Goal: Task Accomplishment & Management: Use online tool/utility

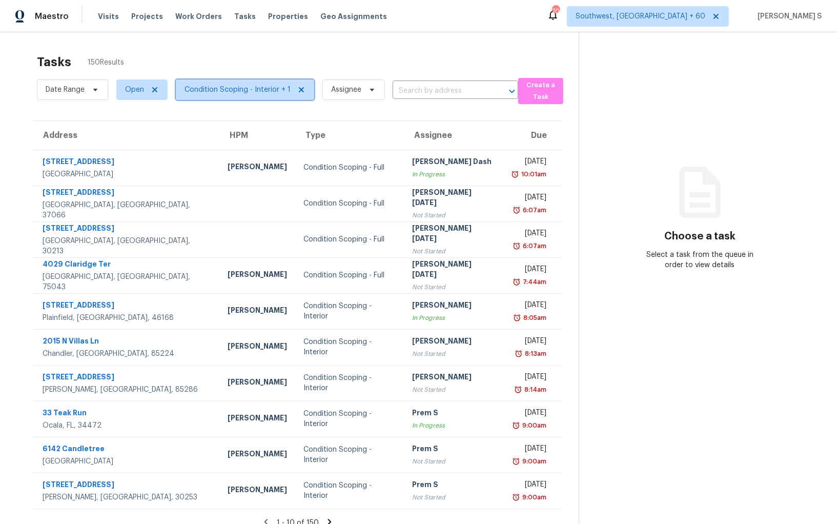
click at [205, 92] on span "Condition Scoping - Interior + 1" at bounding box center [237, 90] width 106 height 10
click at [97, 95] on span "Date Range" at bounding box center [72, 89] width 71 height 20
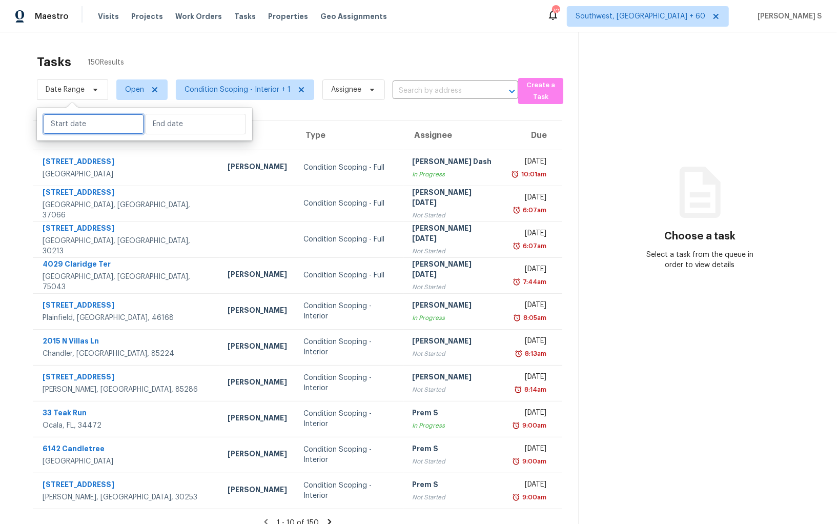
select select "8"
select select "2025"
select select "9"
select select "2025"
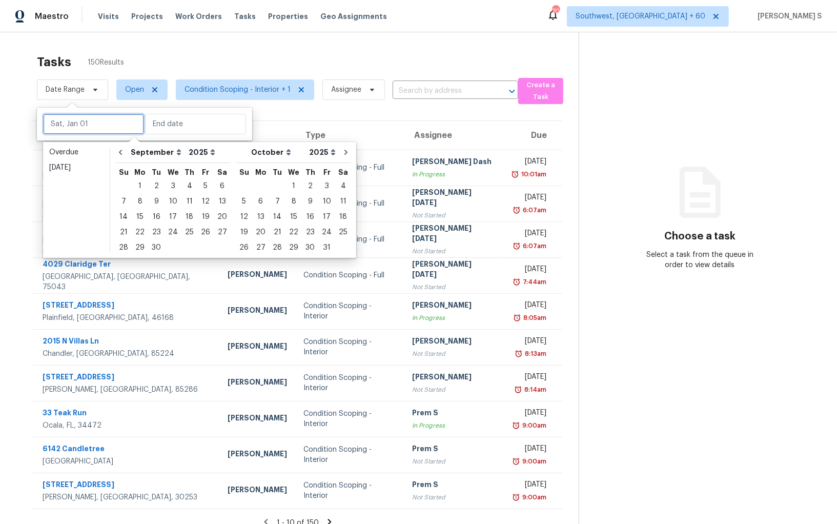
click at [101, 129] on input "text" at bounding box center [93, 124] width 101 height 20
type input "[DATE]"
click at [157, 245] on div "30" at bounding box center [156, 247] width 16 height 14
type input "[DATE]"
click at [157, 245] on div "30" at bounding box center [156, 247] width 16 height 14
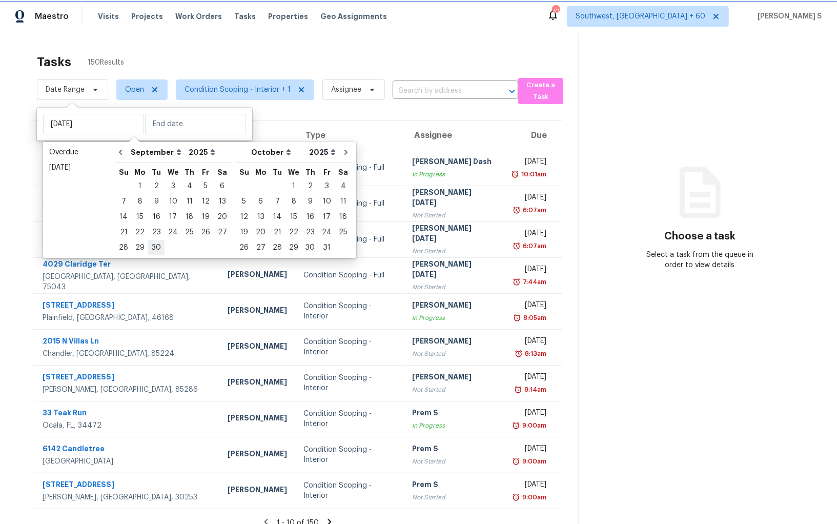
type input "[DATE]"
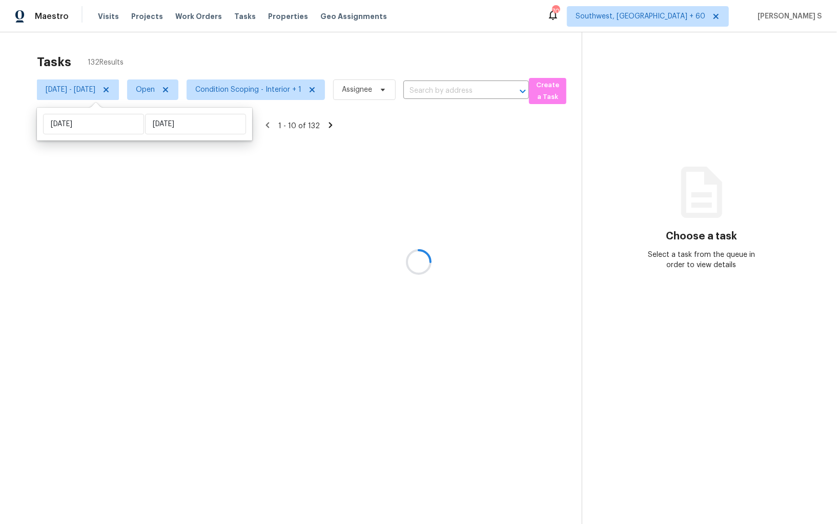
click at [305, 261] on div at bounding box center [418, 262] width 837 height 524
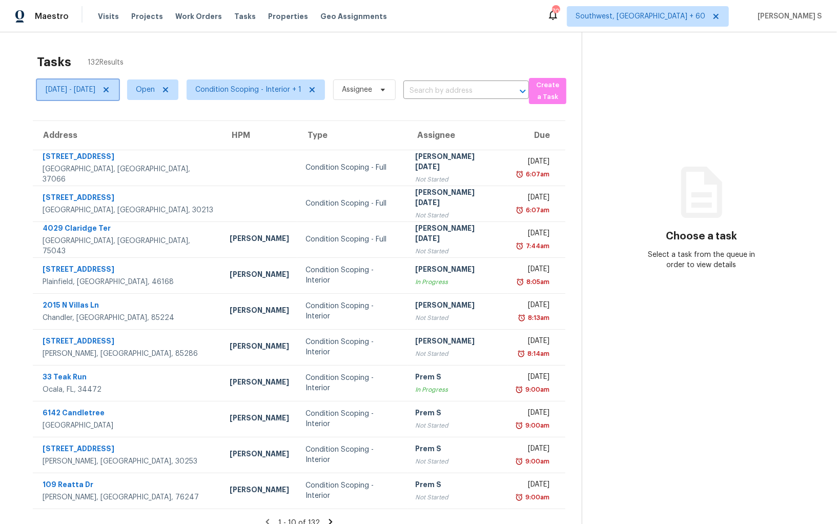
click at [110, 89] on icon at bounding box center [106, 90] width 8 height 8
